Goal: Task Accomplishment & Management: Use online tool/utility

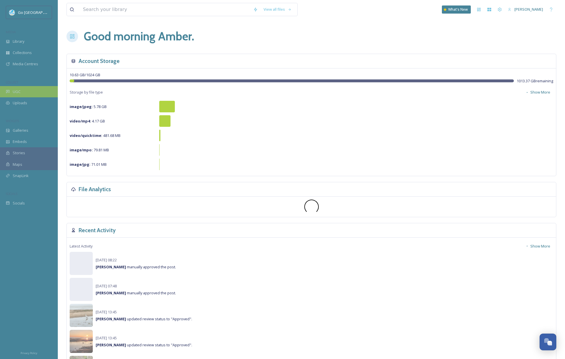
click at [27, 93] on div "UGC" at bounding box center [29, 91] width 58 height 11
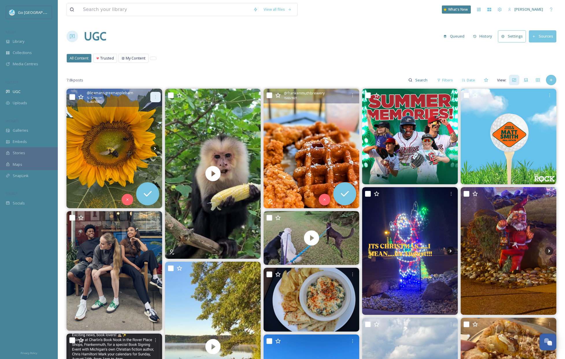
click at [153, 98] on div at bounding box center [155, 97] width 10 height 10
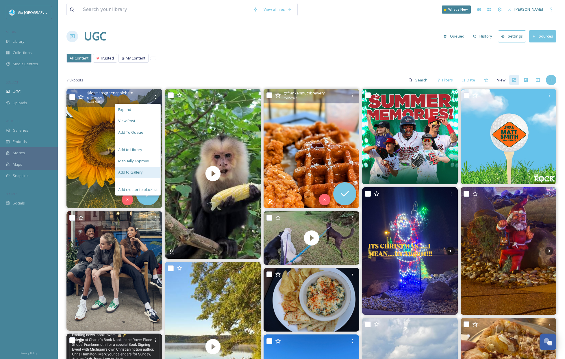
click at [145, 174] on div "Add to Gallery" at bounding box center [137, 172] width 45 height 11
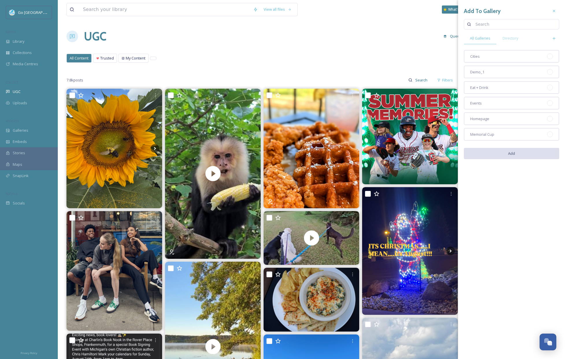
click at [349, 24] on div "View all files What's New Amber Balley UGC Queued History Settings Sources All …" at bounding box center [311, 359] width 507 height 718
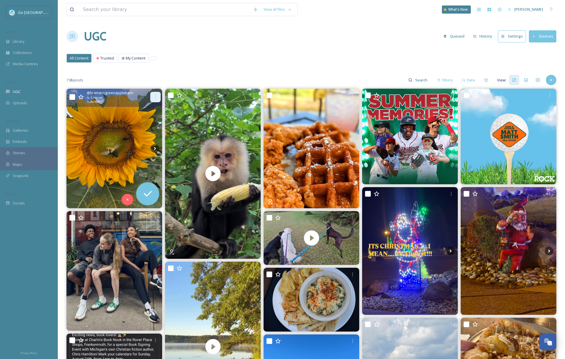
click at [154, 97] on icon at bounding box center [155, 97] width 5 height 5
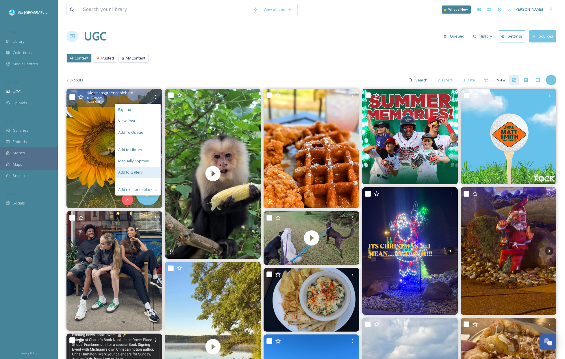
click at [133, 174] on span "Add to Gallery" at bounding box center [130, 172] width 24 height 5
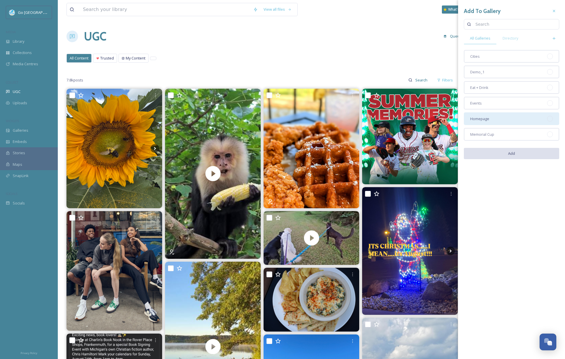
click at [491, 117] on div "Homepage" at bounding box center [511, 118] width 95 height 13
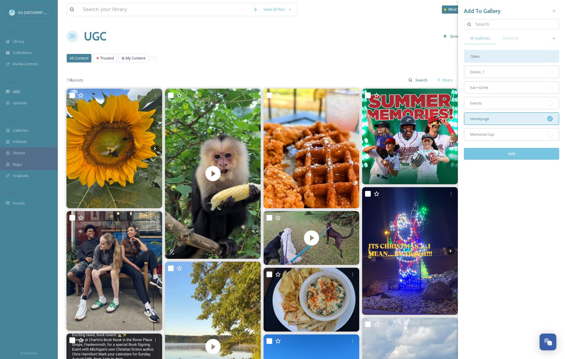
click at [487, 60] on div "Cities" at bounding box center [511, 56] width 95 height 13
click at [502, 153] on button "Add" at bounding box center [511, 154] width 95 height 12
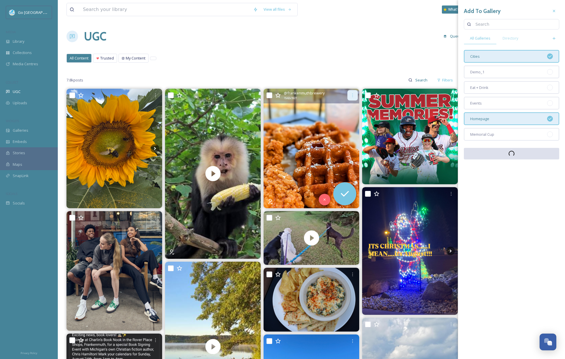
click at [354, 98] on div at bounding box center [352, 95] width 10 height 10
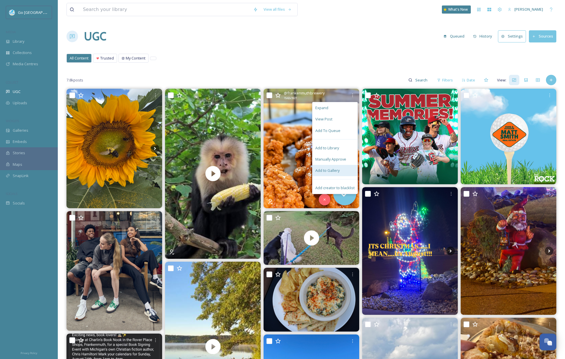
click at [339, 174] on div "Add to Gallery" at bounding box center [334, 170] width 45 height 11
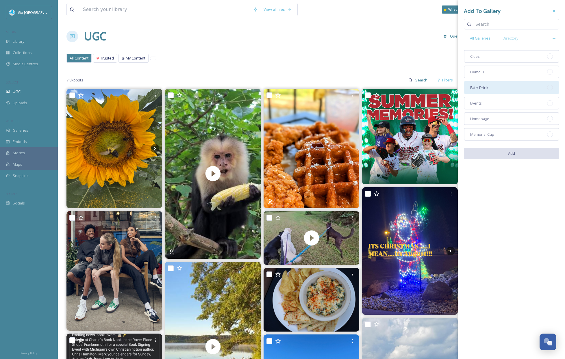
click at [505, 90] on div "Eat + Drink" at bounding box center [511, 87] width 95 height 13
click at [519, 155] on button "Add" at bounding box center [511, 154] width 95 height 12
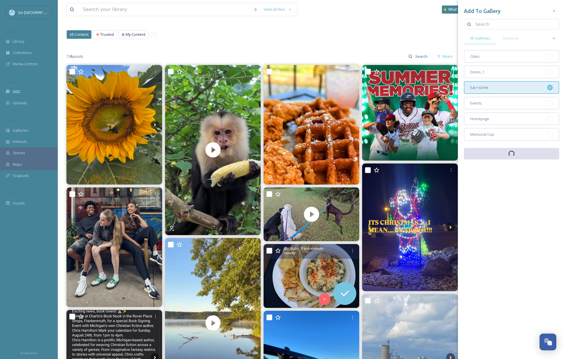
scroll to position [113, 0]
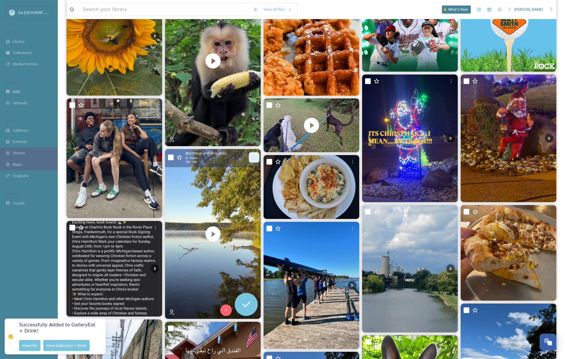
click at [252, 155] on icon at bounding box center [254, 157] width 5 height 5
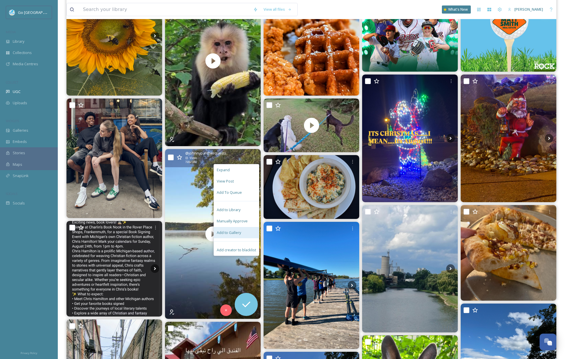
click at [233, 234] on span "Add to Gallery" at bounding box center [229, 232] width 24 height 5
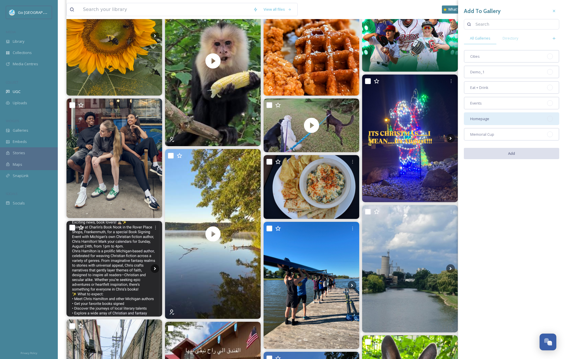
click at [490, 118] on div "Homepage" at bounding box center [511, 118] width 95 height 13
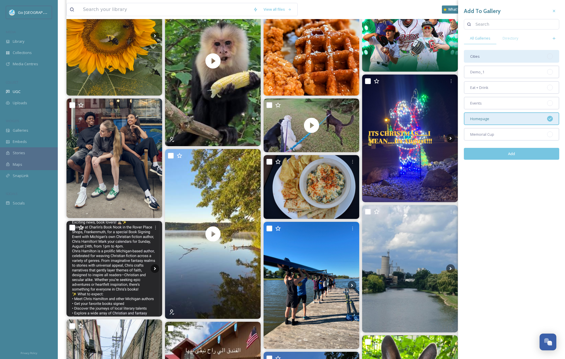
click at [491, 58] on div "Cities" at bounding box center [511, 56] width 95 height 13
click at [512, 157] on button "Add" at bounding box center [511, 154] width 95 height 12
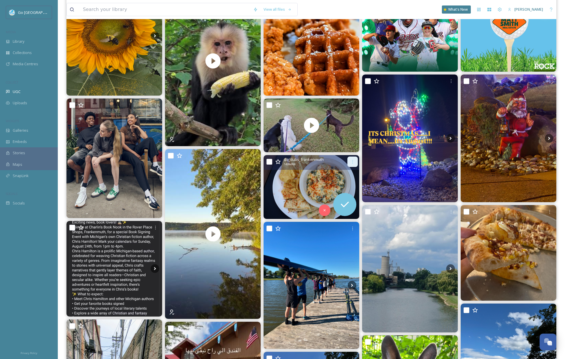
click at [351, 158] on div at bounding box center [352, 162] width 10 height 10
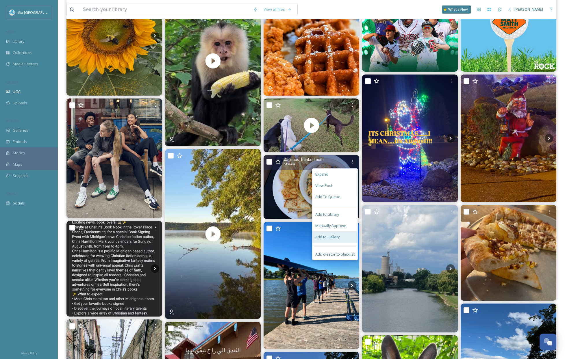
click at [335, 234] on span "Add to Gallery" at bounding box center [327, 236] width 24 height 5
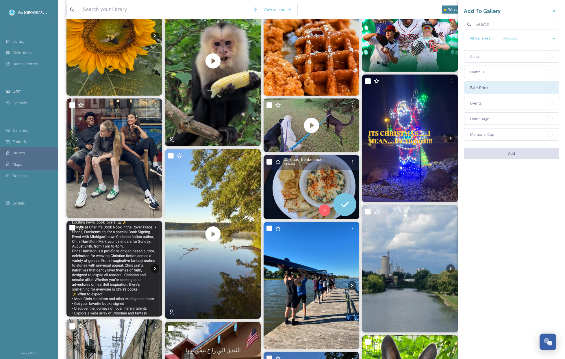
click at [494, 88] on div "Eat + Drink" at bounding box center [511, 87] width 95 height 13
click at [522, 158] on button "Add" at bounding box center [511, 154] width 95 height 12
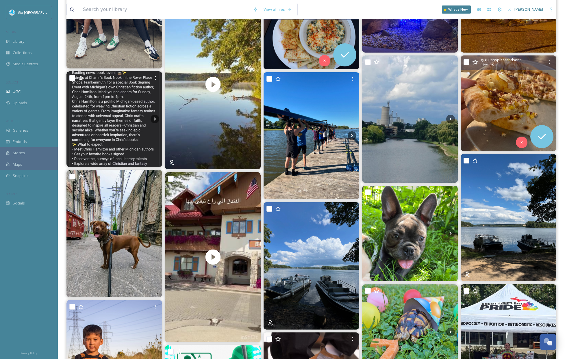
scroll to position [302, 0]
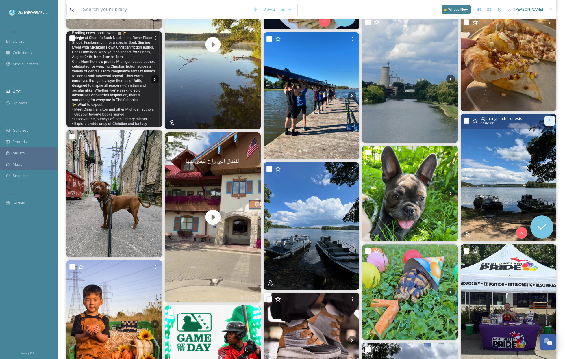
click at [549, 122] on icon at bounding box center [549, 120] width 1 height 3
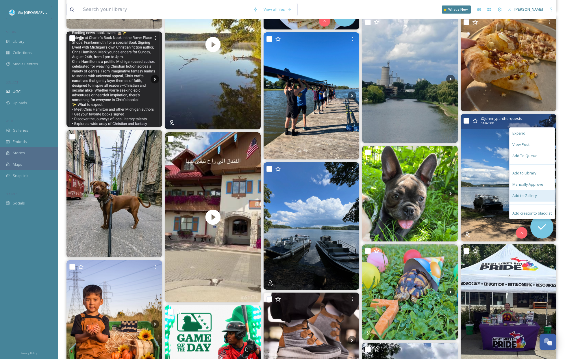
click at [535, 196] on span "Add to Gallery" at bounding box center [524, 195] width 24 height 5
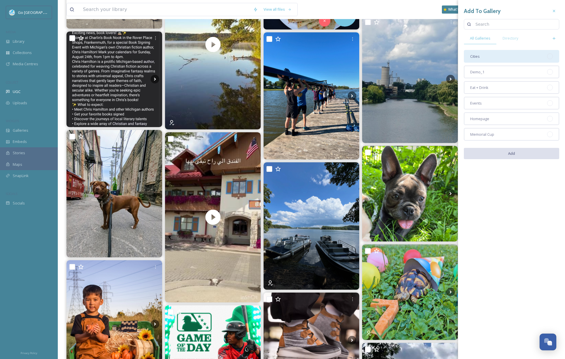
click at [494, 62] on div "Cities" at bounding box center [511, 56] width 95 height 13
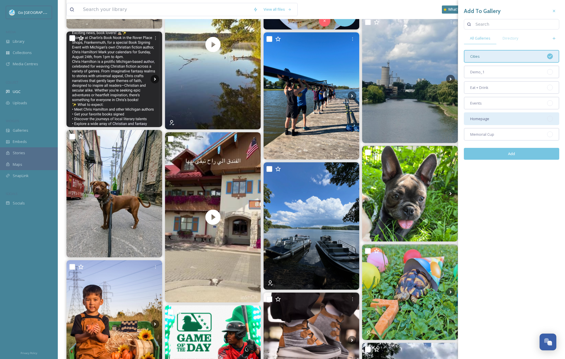
click at [494, 121] on div "Homepage" at bounding box center [511, 118] width 95 height 13
click at [523, 151] on button "Add" at bounding box center [511, 154] width 95 height 12
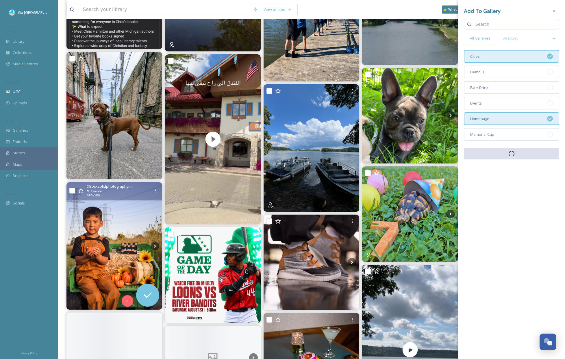
scroll to position [478, 0]
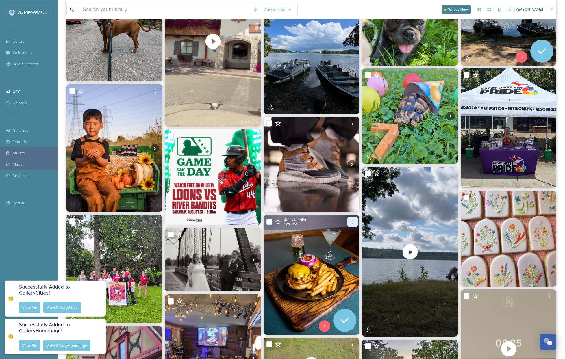
click at [352, 220] on icon at bounding box center [352, 222] width 5 height 5
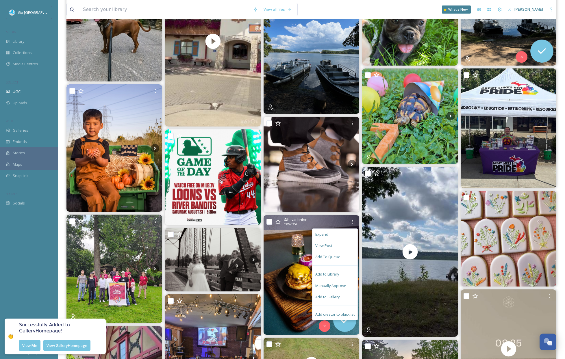
drag, startPoint x: 335, startPoint y: 293, endPoint x: 370, endPoint y: 275, distance: 39.4
click at [335, 293] on div "Add to Gallery" at bounding box center [334, 297] width 45 height 11
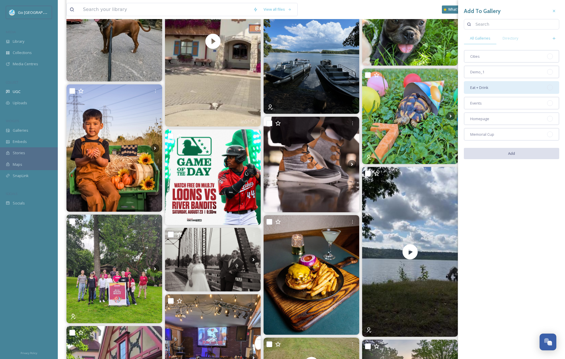
click at [499, 86] on div "Eat + Drink" at bounding box center [511, 87] width 95 height 13
click at [524, 153] on button "Add" at bounding box center [511, 154] width 95 height 12
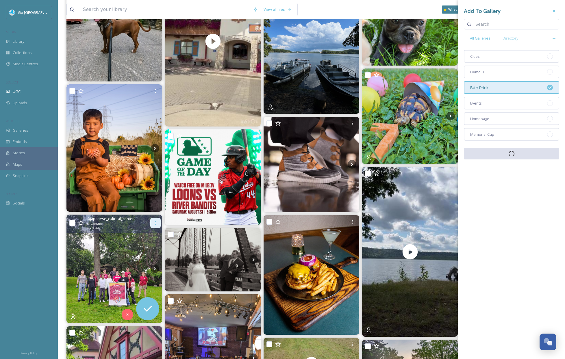
click at [157, 222] on icon at bounding box center [155, 223] width 5 height 5
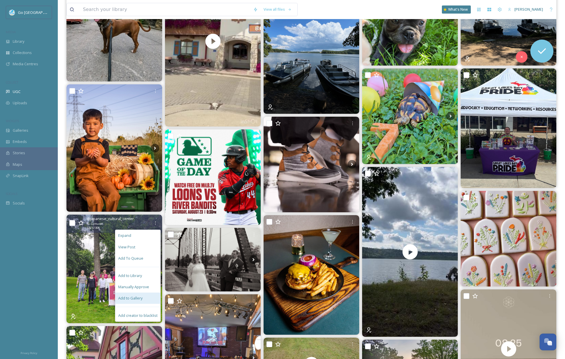
click at [145, 299] on div "Add to Gallery" at bounding box center [137, 298] width 45 height 11
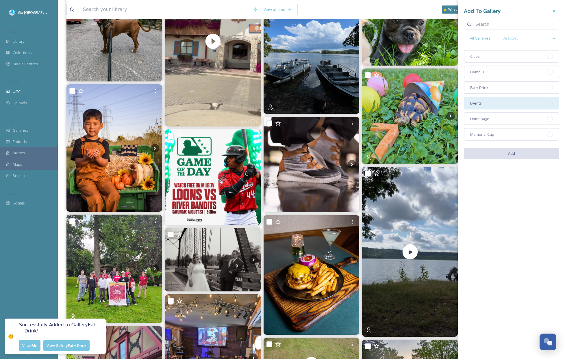
drag, startPoint x: 482, startPoint y: 115, endPoint x: 485, endPoint y: 100, distance: 15.6
click at [482, 115] on div "Homepage" at bounding box center [511, 118] width 95 height 13
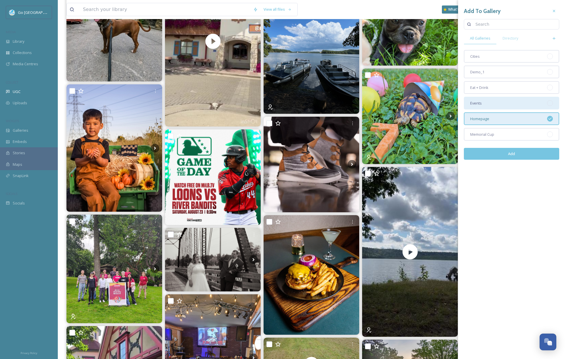
click at [485, 99] on div "Events" at bounding box center [511, 103] width 95 height 13
click at [513, 157] on button "Add" at bounding box center [511, 154] width 95 height 12
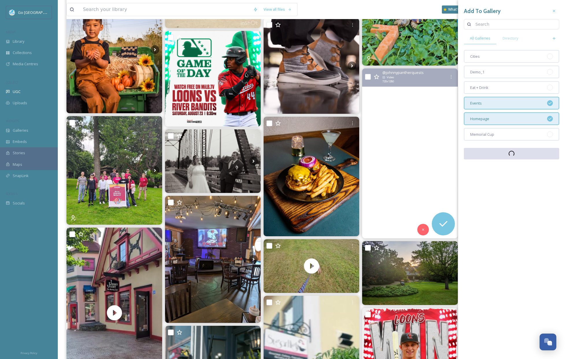
scroll to position [676, 0]
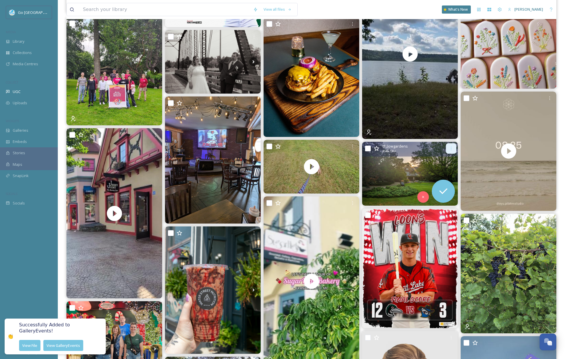
click at [450, 145] on div at bounding box center [451, 148] width 10 height 10
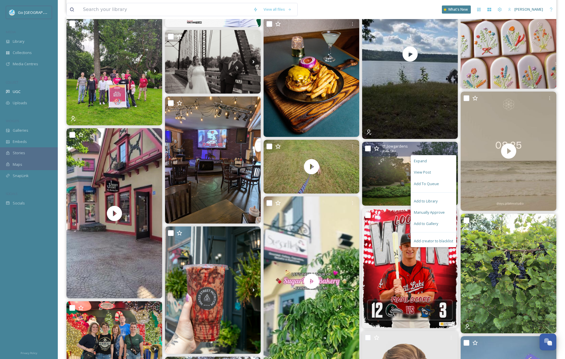
drag, startPoint x: 422, startPoint y: 220, endPoint x: 445, endPoint y: 163, distance: 61.6
click at [422, 220] on div "Add to Gallery" at bounding box center [433, 223] width 45 height 11
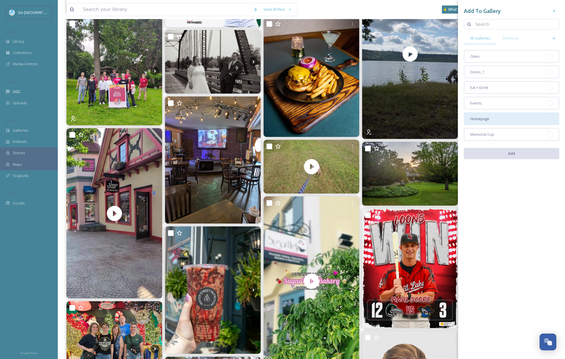
click at [498, 121] on div "Homepage" at bounding box center [511, 118] width 95 height 13
click at [520, 153] on button "Add" at bounding box center [511, 154] width 95 height 12
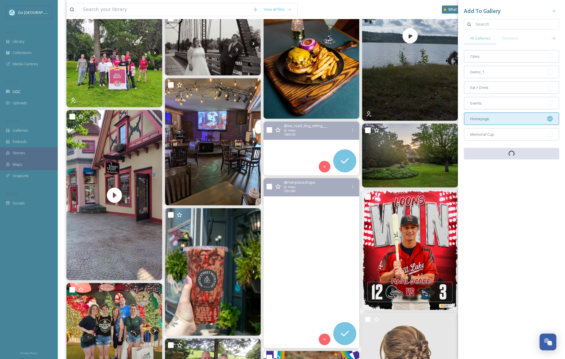
scroll to position [704, 0]
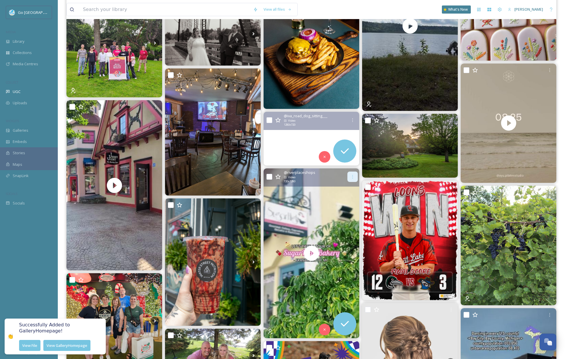
click at [351, 172] on div at bounding box center [352, 177] width 10 height 10
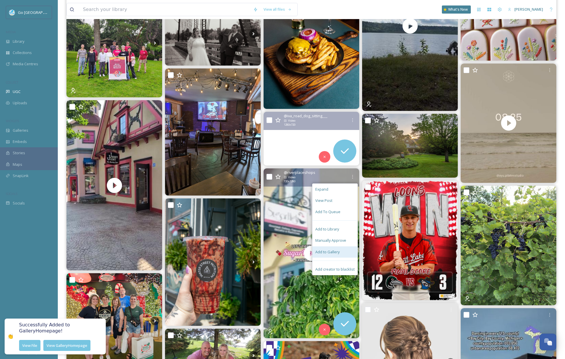
click at [348, 250] on div "Add to Gallery" at bounding box center [334, 251] width 45 height 11
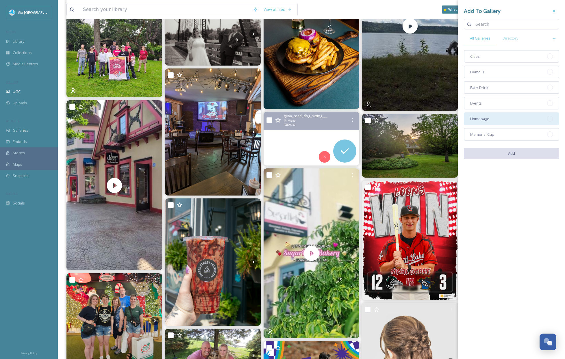
click at [490, 116] on div "Homepage" at bounding box center [511, 118] width 95 height 13
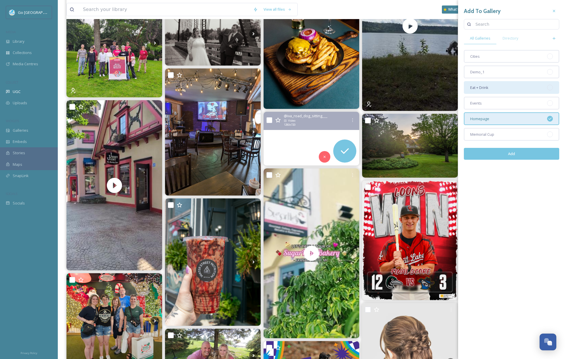
click at [483, 86] on span "Eat + Drink" at bounding box center [479, 87] width 18 height 5
click at [516, 155] on button "Add" at bounding box center [511, 154] width 95 height 12
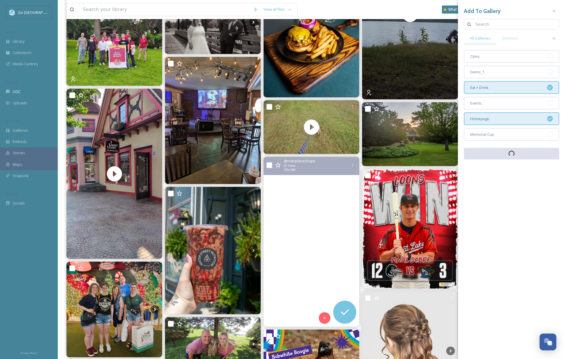
scroll to position [746, 0]
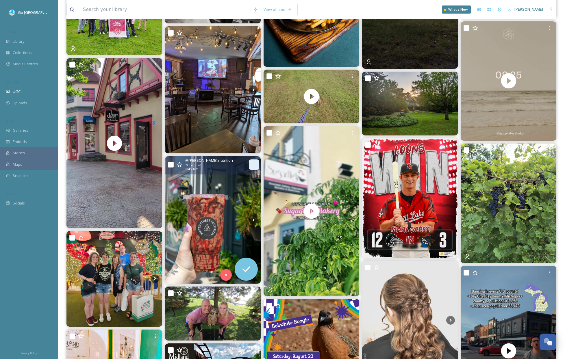
click at [256, 166] on icon at bounding box center [254, 164] width 5 height 5
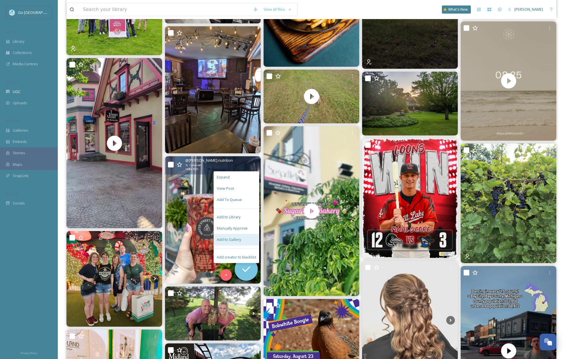
click at [223, 238] on span "Add to Gallery" at bounding box center [229, 239] width 24 height 5
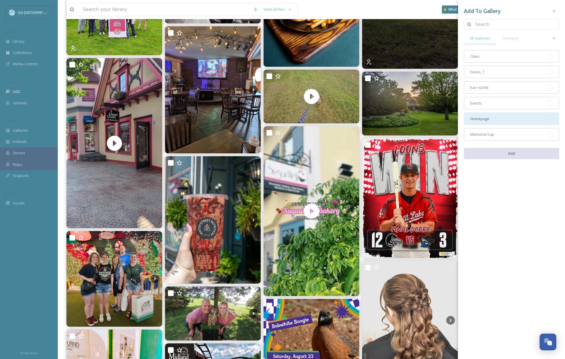
click at [487, 117] on span "Homepage" at bounding box center [479, 118] width 19 height 5
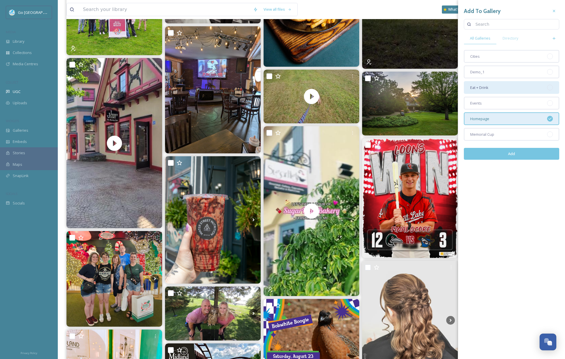
click at [481, 86] on span "Eat + Drink" at bounding box center [479, 87] width 18 height 5
click at [520, 154] on button "Add" at bounding box center [511, 154] width 95 height 12
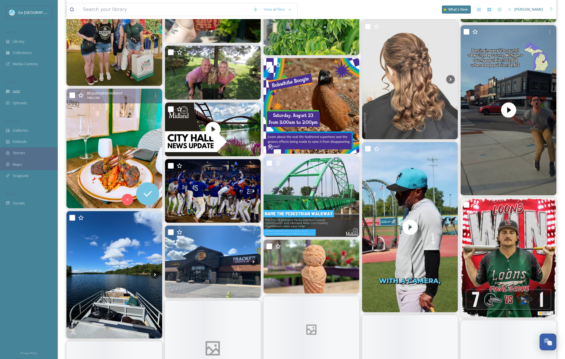
scroll to position [985, 0]
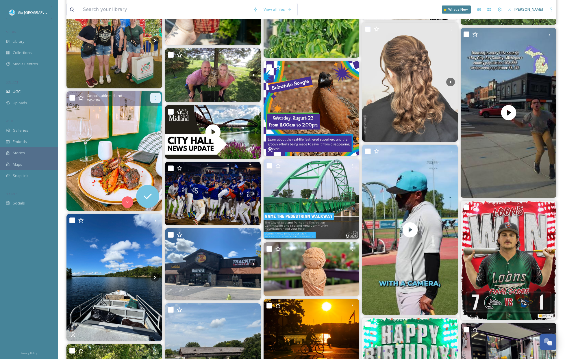
click at [156, 99] on icon at bounding box center [155, 98] width 5 height 5
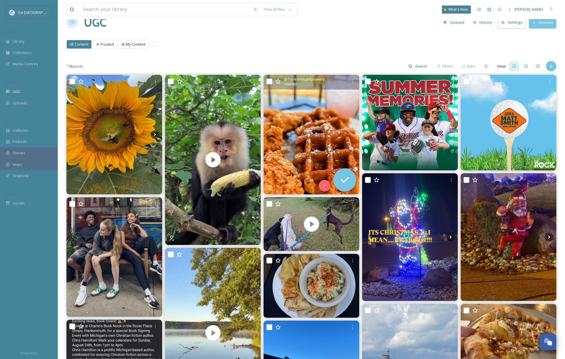
scroll to position [0, 0]
